Goal: Task Accomplishment & Management: Complete application form

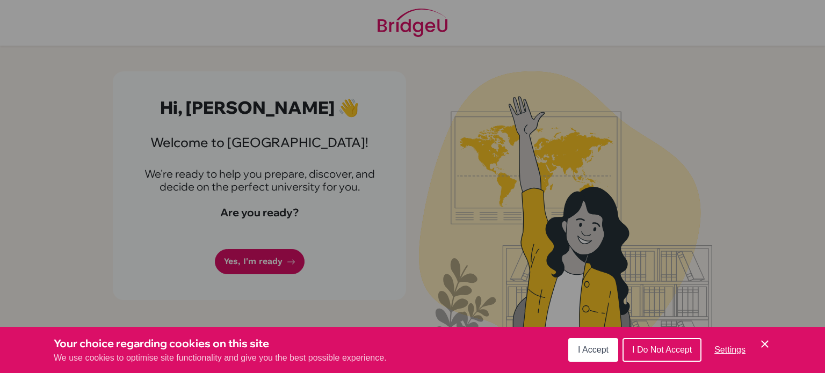
click at [574, 350] on button "I Accept" at bounding box center [593, 350] width 50 height 24
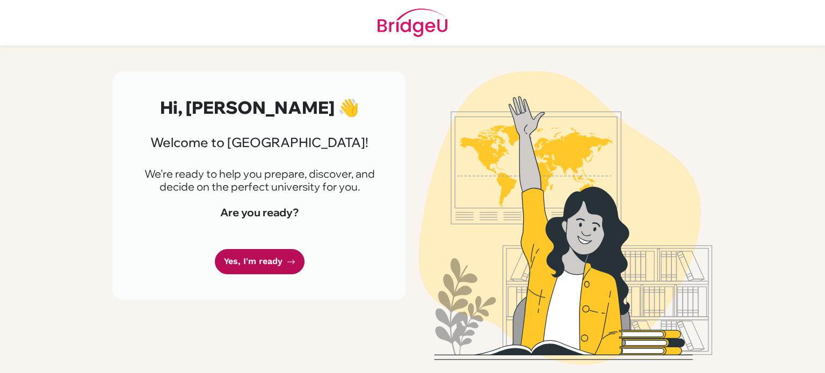
click at [262, 264] on link "Yes, I'm ready" at bounding box center [260, 261] width 90 height 25
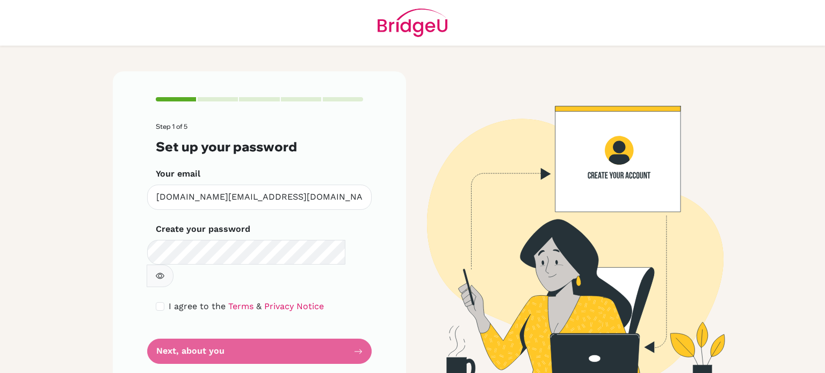
click at [164, 272] on icon "button" at bounding box center [160, 276] width 9 height 9
click at [193, 331] on form "Step 1 of 5 Set up your password Your email yazan.al@summitschool.ae Invalid em…" at bounding box center [259, 243] width 207 height 241
click at [350, 331] on form "Step 1 of 5 Set up your password Your email yazan.al@summitschool.ae Invalid em…" at bounding box center [259, 243] width 207 height 241
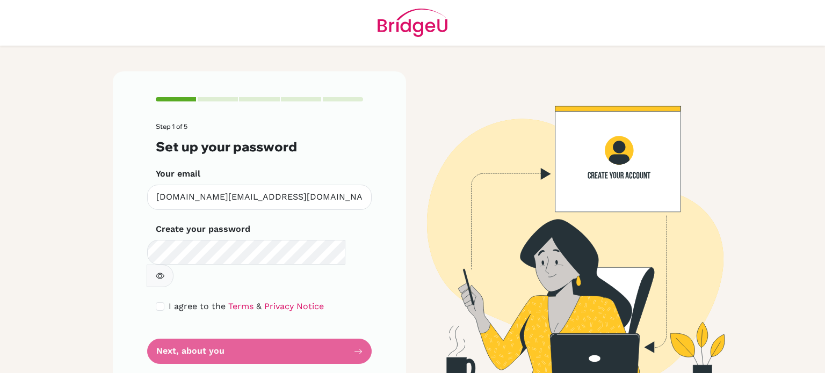
click at [352, 328] on form "Step 1 of 5 Set up your password Your email yazan.al@summitschool.ae Invalid em…" at bounding box center [259, 243] width 207 height 241
click at [351, 328] on form "Step 1 of 5 Set up your password Your email yazan.al@summitschool.ae Invalid em…" at bounding box center [259, 243] width 207 height 241
click at [158, 302] on input "checkbox" at bounding box center [160, 306] width 9 height 9
checkbox input "true"
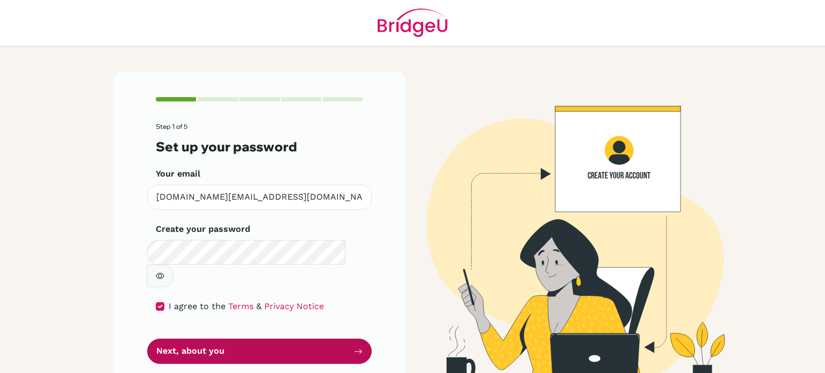
click at [178, 339] on button "Next, about you" at bounding box center [259, 351] width 225 height 25
